Goal: Task Accomplishment & Management: Use online tool/utility

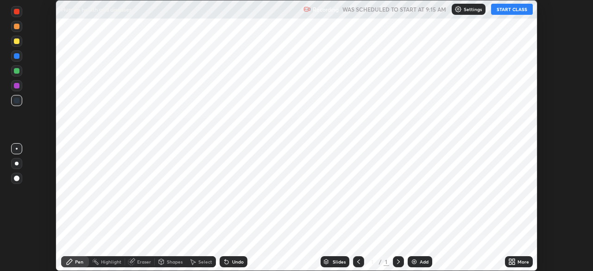
scroll to position [271, 593]
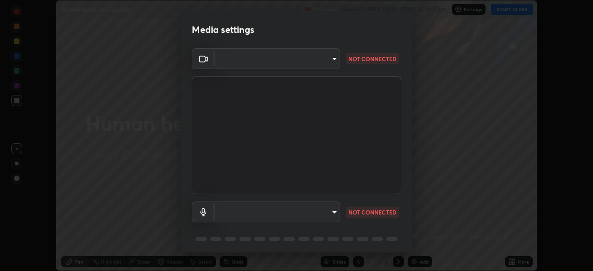
type input "91fc81280ff015045c4e3bf331395c12b8afa100e7c2b8bcdcc93ae085374a22"
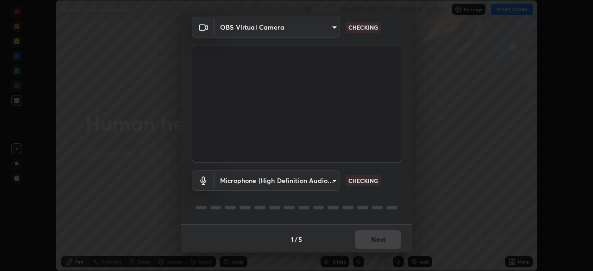
scroll to position [33, 0]
click at [317, 188] on body "Erase all Human health and diseases Recording WAS SCHEDULED TO START AT 9:15 AM…" at bounding box center [296, 135] width 593 height 271
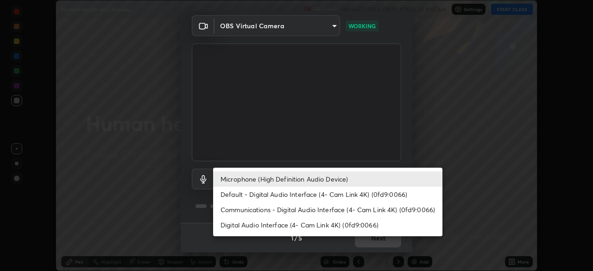
click at [313, 199] on li "Default - Digital Audio Interface (4- Cam Link 4K) (0fd9:0066)" at bounding box center [327, 194] width 229 height 15
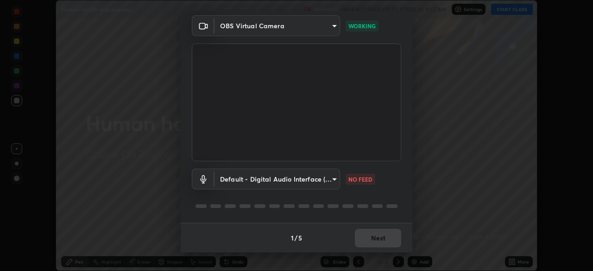
click at [310, 186] on body "Erase all Human health and diseases Recording WAS SCHEDULED TO START AT 9:15 AM…" at bounding box center [296, 135] width 593 height 271
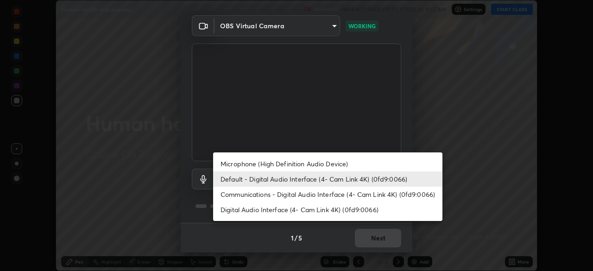
click at [313, 166] on li "Microphone (High Definition Audio Device)" at bounding box center [327, 163] width 229 height 15
type input "1760e94969d05d9e6a4a5f41d74c24fddd4f9200c4cb69cb8f0aec69e86784a2"
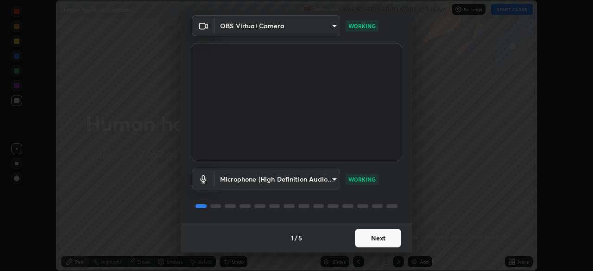
click at [376, 241] on button "Next" at bounding box center [378, 238] width 46 height 19
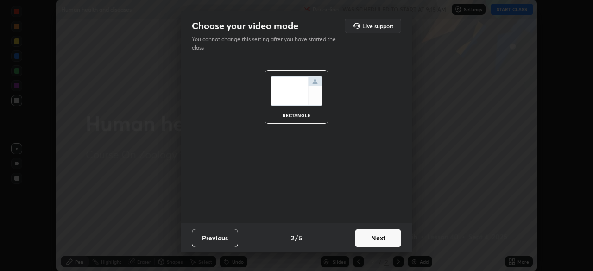
scroll to position [0, 0]
click at [382, 242] on button "Next" at bounding box center [378, 238] width 46 height 19
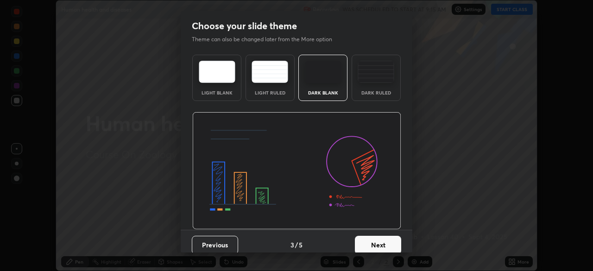
click at [384, 240] on button "Next" at bounding box center [378, 245] width 46 height 19
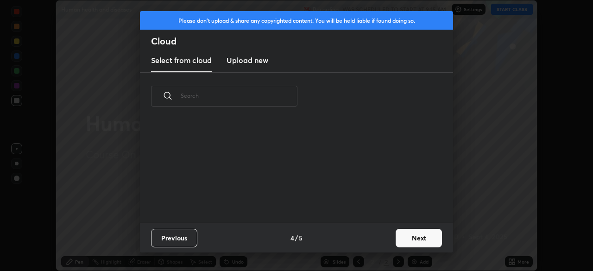
click at [387, 241] on div "Previous 4 / 5 Next" at bounding box center [296, 238] width 313 height 30
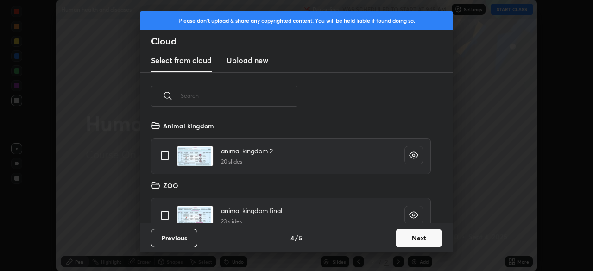
scroll to position [103, 298]
click at [401, 243] on button "Next" at bounding box center [419, 238] width 46 height 19
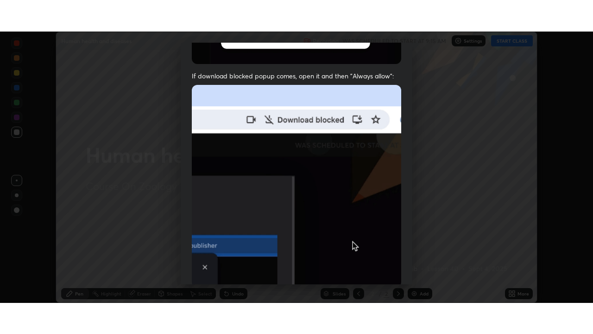
scroll to position [222, 0]
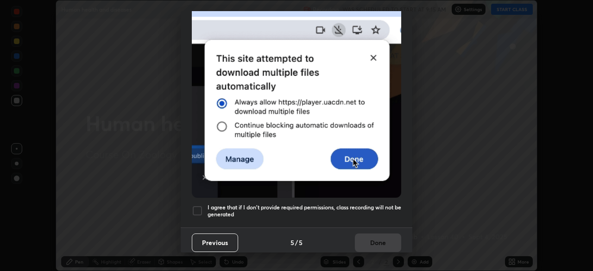
click at [376, 211] on h5 "I agree that if I don't provide required permissions, class recording will not …" at bounding box center [305, 211] width 194 height 14
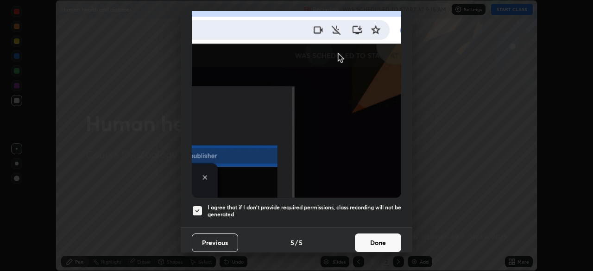
click at [375, 242] on button "Done" at bounding box center [378, 243] width 46 height 19
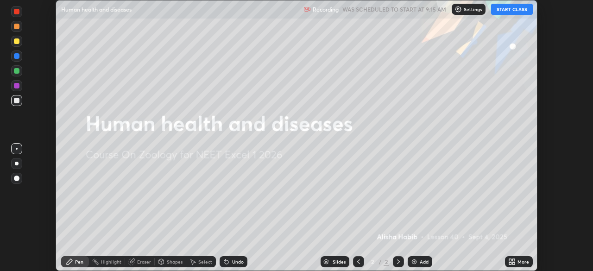
click at [502, 6] on button "START CLASS" at bounding box center [512, 9] width 42 height 11
click at [519, 258] on div "More" at bounding box center [519, 261] width 28 height 11
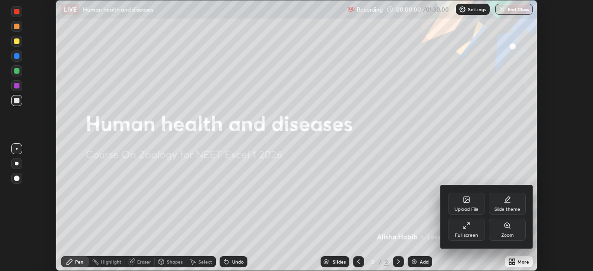
click at [472, 228] on div "Full screen" at bounding box center [466, 230] width 37 height 22
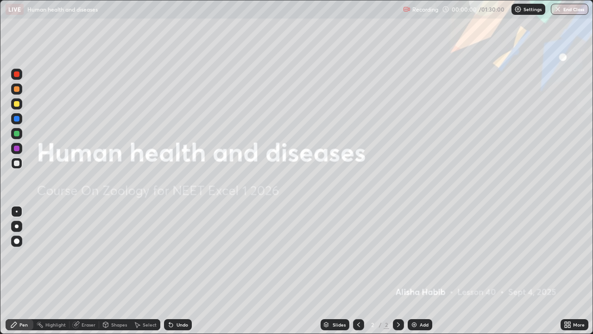
scroll to position [334, 593]
click at [21, 225] on div at bounding box center [16, 226] width 11 height 11
click at [416, 271] on img at bounding box center [414, 324] width 7 height 7
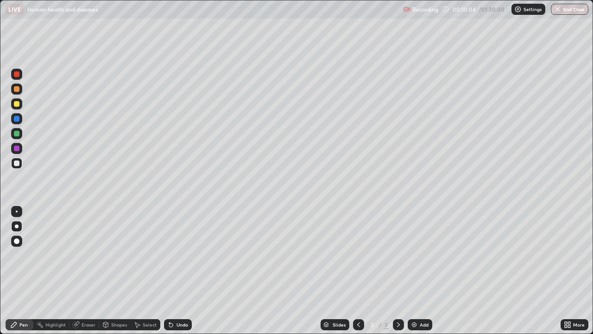
click at [16, 90] on div at bounding box center [17, 89] width 6 height 6
click at [19, 131] on div at bounding box center [17, 134] width 6 height 6
click at [22, 167] on div at bounding box center [16, 163] width 11 height 15
click at [22, 119] on div at bounding box center [16, 118] width 11 height 11
click at [22, 165] on div at bounding box center [16, 163] width 15 height 15
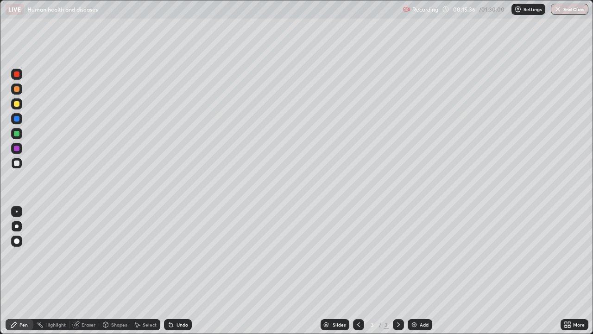
click at [17, 164] on div at bounding box center [17, 163] width 6 height 6
click at [53, 271] on div "Highlight" at bounding box center [51, 324] width 36 height 11
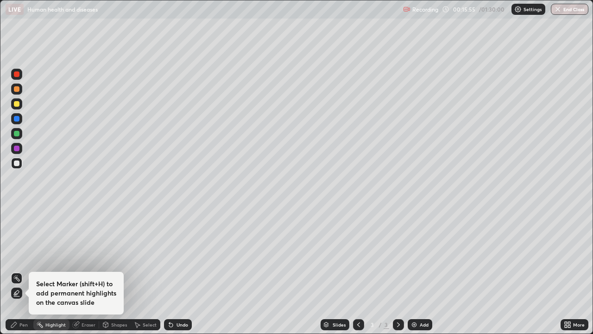
click at [56, 271] on div "Highlight" at bounding box center [51, 324] width 36 height 19
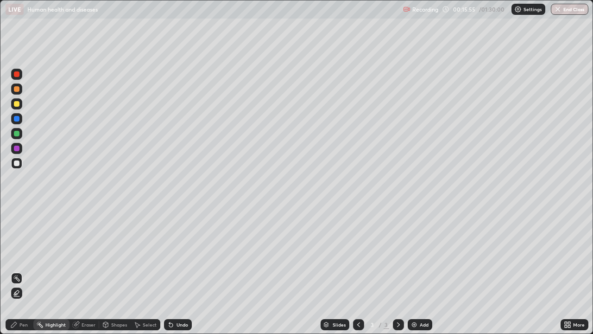
click at [52, 271] on div "Highlight" at bounding box center [55, 324] width 20 height 5
click at [15, 271] on icon at bounding box center [13, 324] width 7 height 7
click at [25, 271] on div "Erase all" at bounding box center [17, 167] width 22 height 297
click at [386, 271] on div "3" at bounding box center [387, 324] width 6 height 8
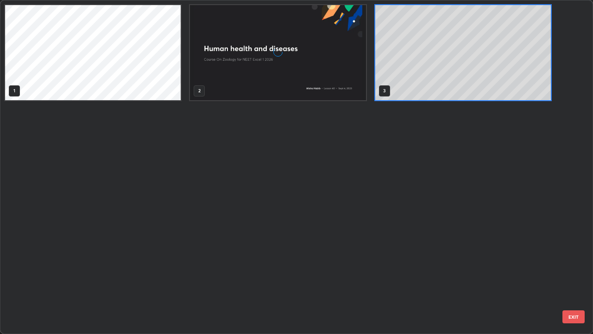
scroll to position [330, 588]
click at [380, 271] on div "1 2 3" at bounding box center [288, 166] width 576 height 333
click at [382, 271] on div "1 2 3" at bounding box center [288, 166] width 576 height 333
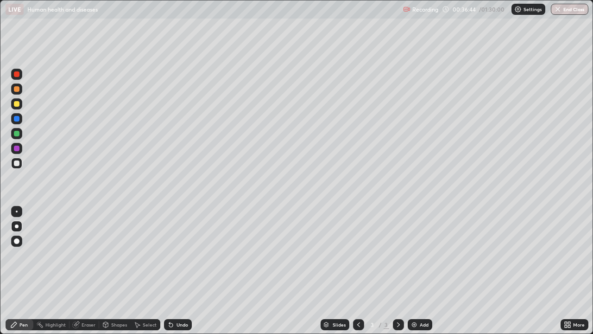
click at [412, 271] on img at bounding box center [414, 324] width 7 height 7
click at [187, 271] on div "Undo" at bounding box center [183, 324] width 12 height 5
click at [185, 271] on div "Undo" at bounding box center [183, 324] width 12 height 5
click at [185, 271] on div "Undo" at bounding box center [178, 324] width 28 height 11
click at [179, 271] on div "Undo" at bounding box center [178, 324] width 28 height 11
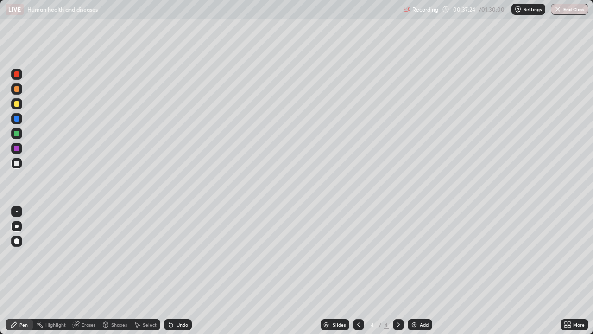
click at [181, 271] on div "Undo" at bounding box center [178, 324] width 28 height 11
click at [176, 271] on div "Undo" at bounding box center [178, 324] width 28 height 11
click at [420, 271] on div "Add" at bounding box center [424, 324] width 9 height 5
click at [22, 87] on div at bounding box center [16, 88] width 11 height 11
click at [24, 160] on div at bounding box center [16, 163] width 15 height 15
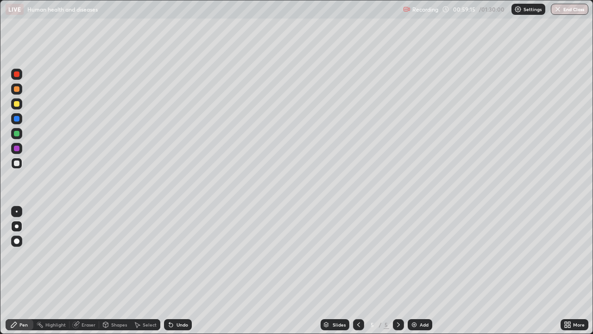
click at [22, 118] on div at bounding box center [16, 118] width 15 height 15
click at [20, 162] on div at bounding box center [16, 163] width 11 height 11
click at [426, 271] on div "Add" at bounding box center [424, 324] width 9 height 5
click at [357, 271] on icon at bounding box center [358, 324] width 3 height 5
click at [396, 271] on icon at bounding box center [398, 324] width 7 height 7
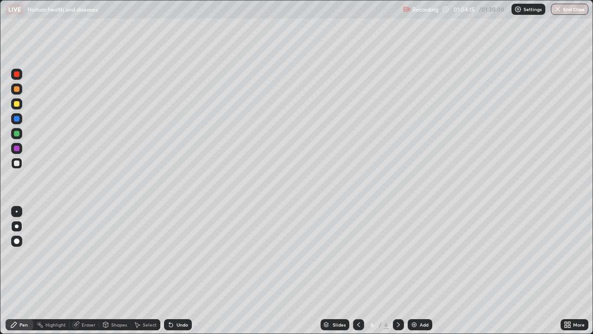
click at [20, 89] on div at bounding box center [16, 88] width 11 height 11
click at [20, 162] on div at bounding box center [16, 163] width 11 height 11
click at [178, 271] on div "Undo" at bounding box center [178, 324] width 28 height 11
click at [177, 271] on div "Undo" at bounding box center [183, 324] width 12 height 5
click at [178, 271] on div "Undo" at bounding box center [178, 324] width 28 height 11
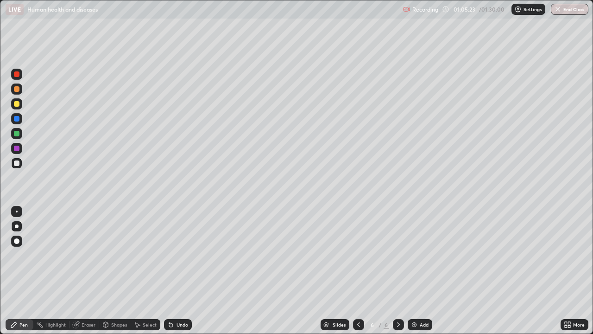
click at [177, 271] on div "Undo" at bounding box center [178, 324] width 28 height 11
click at [189, 271] on div "Undo" at bounding box center [178, 324] width 28 height 11
click at [418, 271] on div "Add" at bounding box center [420, 324] width 25 height 11
click at [17, 89] on div at bounding box center [17, 89] width 6 height 6
click at [18, 118] on div at bounding box center [17, 119] width 6 height 6
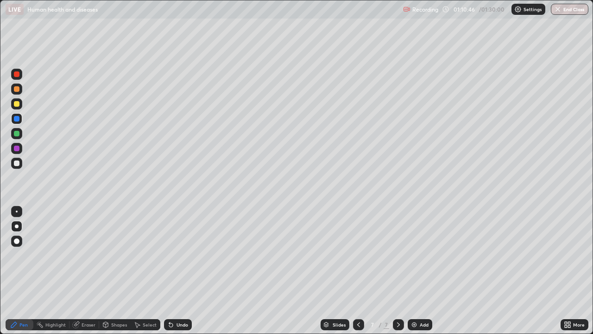
click at [21, 168] on div at bounding box center [16, 163] width 11 height 15
click at [183, 271] on div "Undo" at bounding box center [178, 324] width 28 height 11
click at [180, 271] on div "Undo" at bounding box center [178, 324] width 28 height 11
click at [413, 271] on div "Slides 7 / 7 Add" at bounding box center [376, 324] width 369 height 19
click at [461, 271] on div "Slides 7 / 7 Add" at bounding box center [376, 324] width 369 height 19
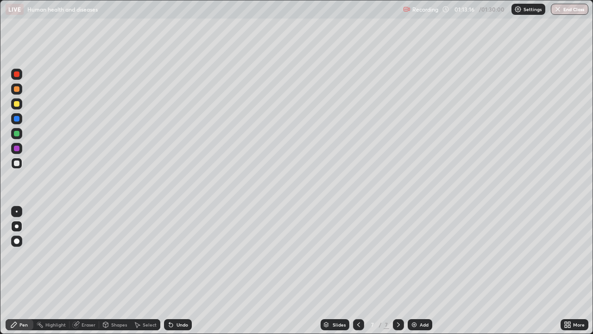
click at [467, 271] on div "Slides 7 / 7 Add" at bounding box center [376, 324] width 369 height 19
click at [505, 271] on div "Slides 7 / 7 Add" at bounding box center [376, 324] width 369 height 19
click at [512, 271] on div "Slides 7 / 7 Add" at bounding box center [376, 324] width 369 height 19
click at [522, 271] on div "Slides 7 / 7 Add" at bounding box center [376, 324] width 369 height 19
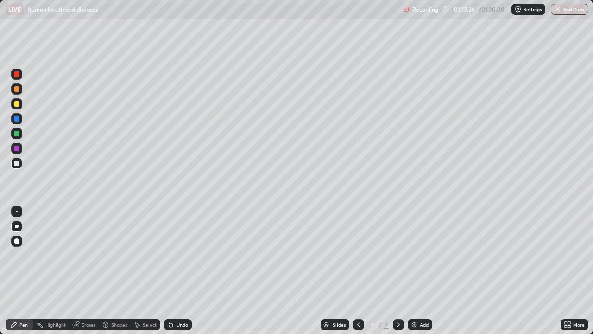
click at [524, 271] on div "Slides 7 / 7 Add" at bounding box center [376, 324] width 369 height 19
click at [557, 271] on div "Slides 7 / 7 Add" at bounding box center [376, 324] width 369 height 19
click at [593, 69] on div "Setting up your live class" at bounding box center [296, 167] width 593 height 334
click at [181, 271] on div "Undo" at bounding box center [178, 324] width 28 height 11
click at [185, 271] on div "Undo" at bounding box center [178, 324] width 28 height 11
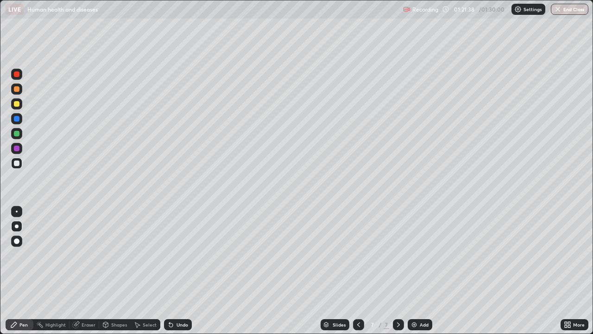
click at [419, 271] on div "Add" at bounding box center [420, 324] width 25 height 11
click at [22, 88] on div at bounding box center [16, 88] width 11 height 11
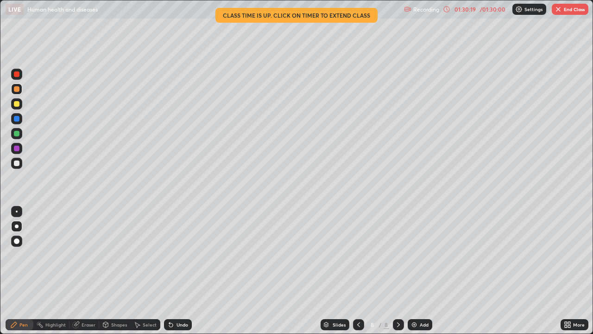
click at [447, 9] on icon at bounding box center [446, 9] width 7 height 7
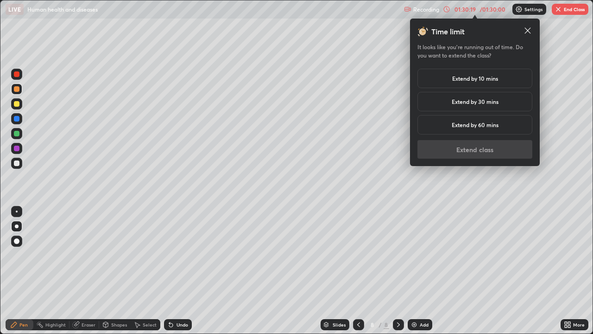
click at [495, 77] on h5 "Extend by 10 mins" at bounding box center [475, 78] width 46 height 8
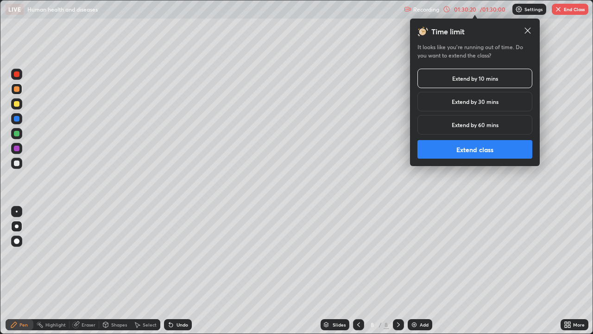
click at [511, 149] on button "Extend class" at bounding box center [475, 149] width 115 height 19
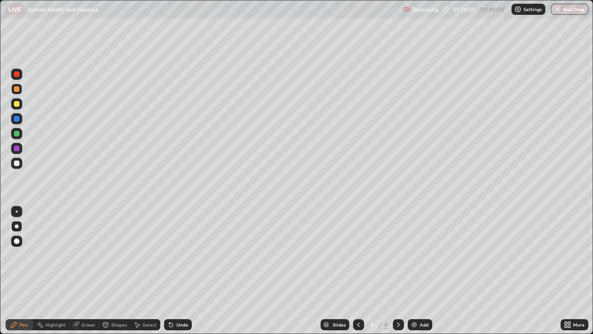
click at [563, 9] on button "End Class" at bounding box center [570, 9] width 38 height 11
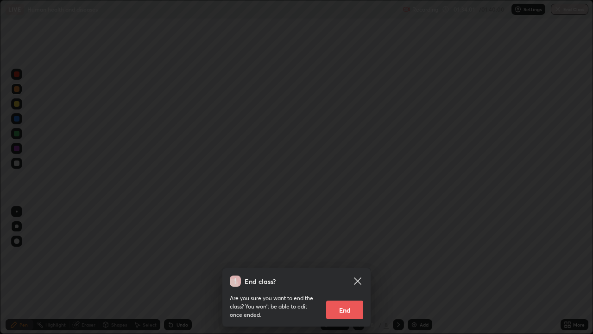
click at [357, 271] on button "End" at bounding box center [344, 309] width 37 height 19
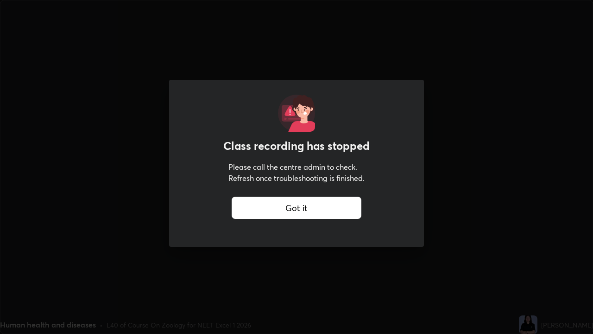
click at [317, 214] on div "Got it" at bounding box center [297, 208] width 130 height 22
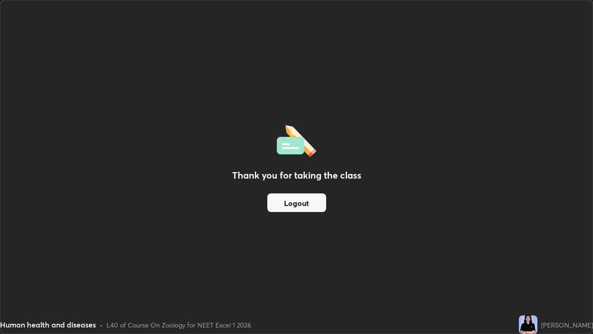
click at [317, 205] on button "Logout" at bounding box center [296, 202] width 59 height 19
